Goal: Information Seeking & Learning: Learn about a topic

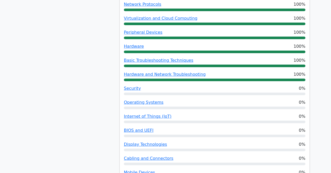
scroll to position [351, 0]
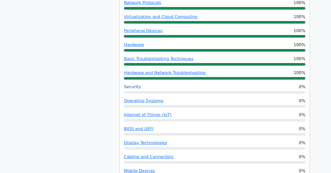
click at [129, 84] on link "Security" at bounding box center [132, 86] width 17 height 5
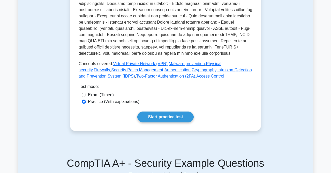
scroll to position [206, 0]
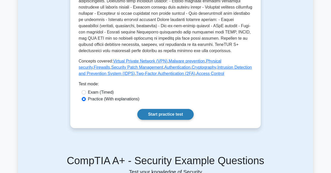
click at [156, 115] on link "Start practice test" at bounding box center [166, 114] width 56 height 11
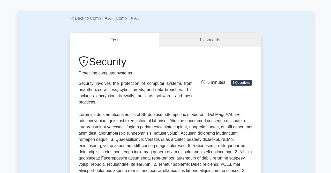
scroll to position [18, 0]
click at [204, 41] on link "Flashcards" at bounding box center [211, 40] width 102 height 15
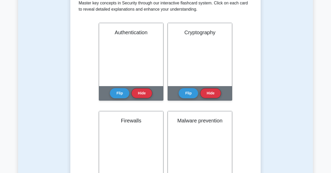
scroll to position [108, 0]
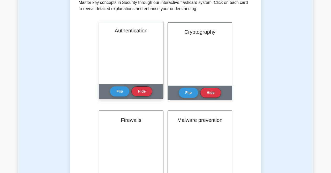
click at [126, 56] on div "Authentication" at bounding box center [131, 52] width 64 height 63
click at [121, 90] on button "Flip" at bounding box center [119, 91] width 19 height 10
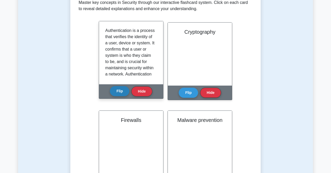
click at [121, 90] on button "Flip" at bounding box center [119, 91] width 19 height 10
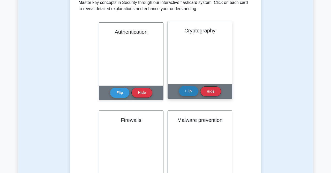
click at [186, 92] on button "Flip" at bounding box center [188, 91] width 19 height 10
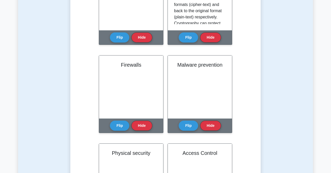
scroll to position [166, 0]
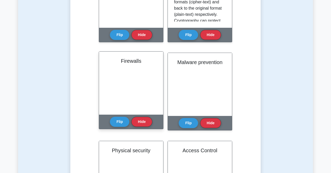
click at [136, 102] on div "Firewalls" at bounding box center [131, 83] width 64 height 63
click at [121, 121] on button "Flip" at bounding box center [119, 121] width 19 height 10
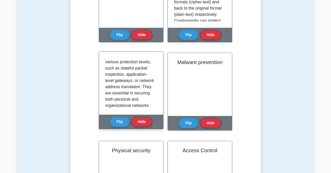
scroll to position [109, 0]
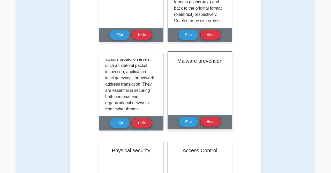
click at [189, 82] on div "Malware prevention" at bounding box center [200, 83] width 64 height 63
click at [186, 120] on button "Flip" at bounding box center [188, 121] width 19 height 10
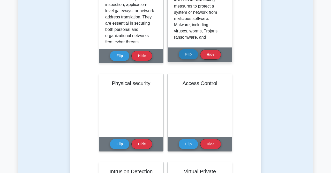
scroll to position [234, 0]
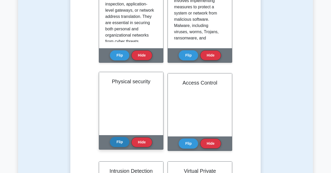
click at [121, 140] on button "Flip" at bounding box center [119, 142] width 19 height 10
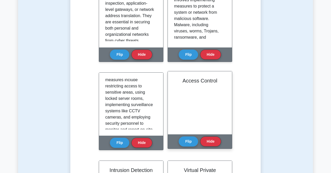
scroll to position [39, 0]
click at [185, 143] on button "Flip" at bounding box center [188, 141] width 19 height 10
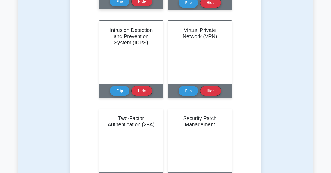
scroll to position [374, 0]
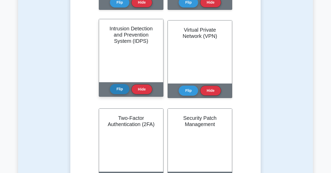
click at [125, 88] on button "Flip" at bounding box center [119, 89] width 19 height 10
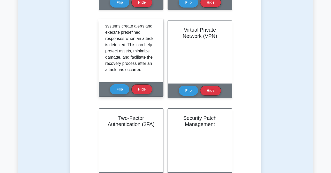
scroll to position [115, 0]
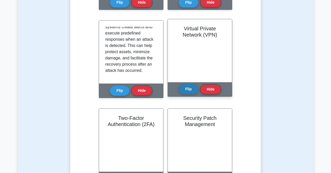
click at [191, 86] on button "Flip" at bounding box center [188, 89] width 19 height 10
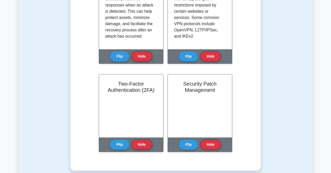
scroll to position [415, 0]
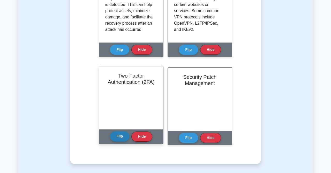
click at [120, 136] on button "Flip" at bounding box center [119, 136] width 19 height 10
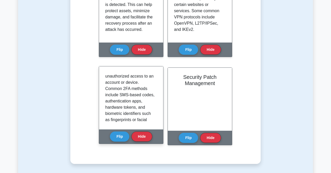
scroll to position [133, 0]
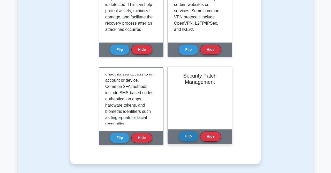
click at [189, 135] on button "Flip" at bounding box center [188, 136] width 19 height 10
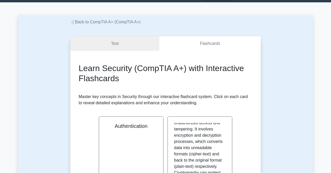
scroll to position [0, 0]
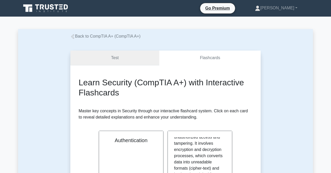
click at [120, 62] on link "Test" at bounding box center [114, 58] width 89 height 15
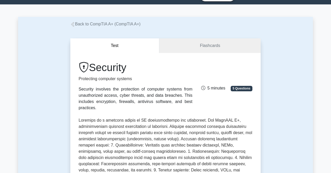
scroll to position [11, 0]
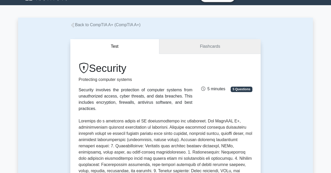
click at [178, 47] on link "Flashcards" at bounding box center [211, 46] width 102 height 15
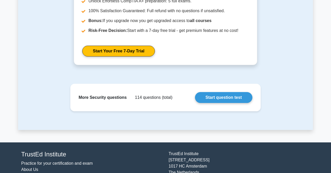
scroll to position [635, 0]
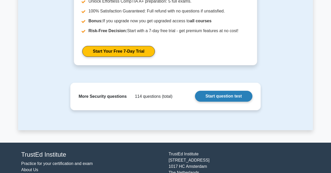
click at [228, 95] on link "Start question test" at bounding box center [223, 96] width 57 height 11
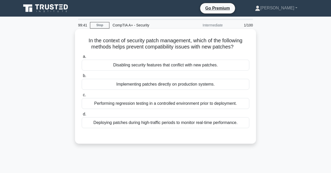
drag, startPoint x: 127, startPoint y: 41, endPoint x: 234, endPoint y: 51, distance: 107.5
click at [234, 51] on div "In the context of security patch management, which of the following methods hel…" at bounding box center [165, 86] width 177 height 110
click at [234, 49] on icon ".spinner_0XTQ{transform-origin:center;animation:spinner_y6GP .75s linear infini…" at bounding box center [237, 47] width 6 height 6
click at [186, 104] on div "Performing regression testing in a controlled environment prior to deployment." at bounding box center [166, 103] width 168 height 11
click at [82, 97] on input "c. Performing regression testing in a controlled environment prior to deploymen…" at bounding box center [82, 94] width 0 height 3
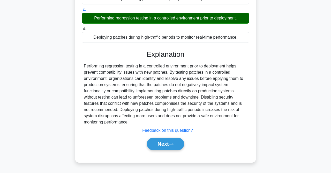
scroll to position [86, 0]
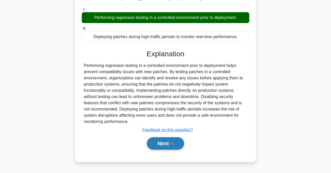
click at [177, 142] on button "Next" at bounding box center [165, 143] width 37 height 12
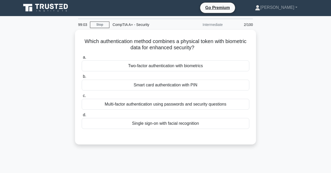
scroll to position [0, 0]
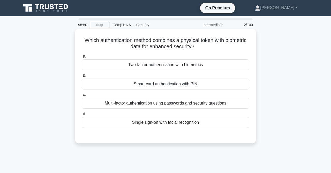
drag, startPoint x: 85, startPoint y: 40, endPoint x: 199, endPoint y: 46, distance: 114.6
click at [199, 46] on h5 "Which authentication method combines a physical token with biometric data for e…" at bounding box center [165, 43] width 169 height 13
click at [196, 47] on icon ".spinner_0XTQ{transform-origin:center;animation:spinner_y6GP .75s linear infini…" at bounding box center [197, 47] width 6 height 6
drag, startPoint x: 84, startPoint y: 40, endPoint x: 205, endPoint y: 49, distance: 121.3
click at [205, 49] on h5 "Which authentication method combines a physical token with biometric data for e…" at bounding box center [165, 43] width 169 height 13
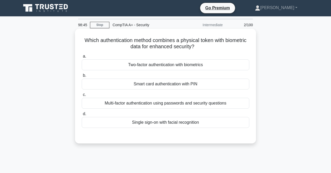
click at [200, 48] on icon ".spinner_0XTQ{transform-origin:center;animation:spinner_y6GP .75s linear infini…" at bounding box center [197, 47] width 6 height 6
click at [110, 40] on h5 "Which authentication method combines a physical token with biometric data for e…" at bounding box center [165, 43] width 169 height 13
drag, startPoint x: 85, startPoint y: 40, endPoint x: 203, endPoint y: 47, distance: 118.9
click at [203, 47] on h5 "Which authentication method combines a physical token with biometric data for e…" at bounding box center [165, 43] width 169 height 13
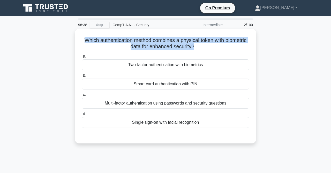
drag, startPoint x: 84, startPoint y: 40, endPoint x: 194, endPoint y: 47, distance: 110.3
click at [194, 47] on h5 "Which authentication method combines a physical token with biometric data for e…" at bounding box center [165, 43] width 169 height 13
click at [179, 45] on h5 "Which authentication method combines a physical token with biometric data for e…" at bounding box center [165, 43] width 169 height 13
